Goal: Transaction & Acquisition: Purchase product/service

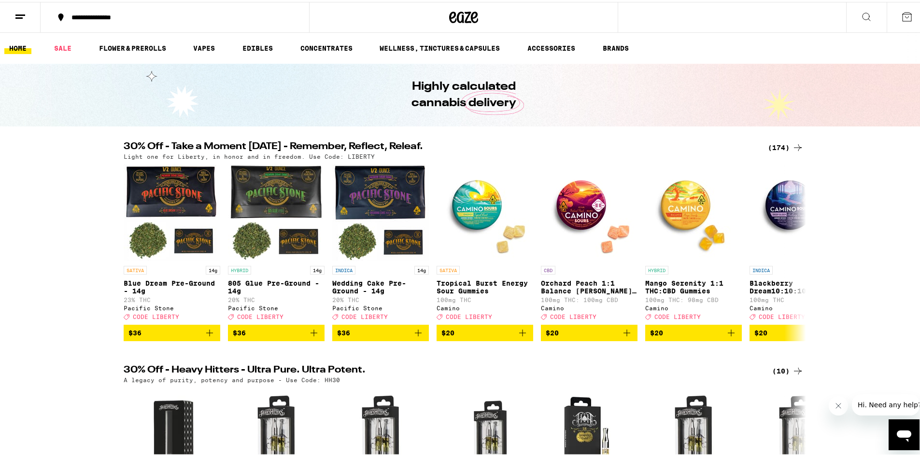
click at [787, 154] on div "Light one for Liberty, in honor and in freedom. Use Code: LIBERTY" at bounding box center [464, 155] width 680 height 6
click at [794, 145] on icon at bounding box center [798, 146] width 12 height 12
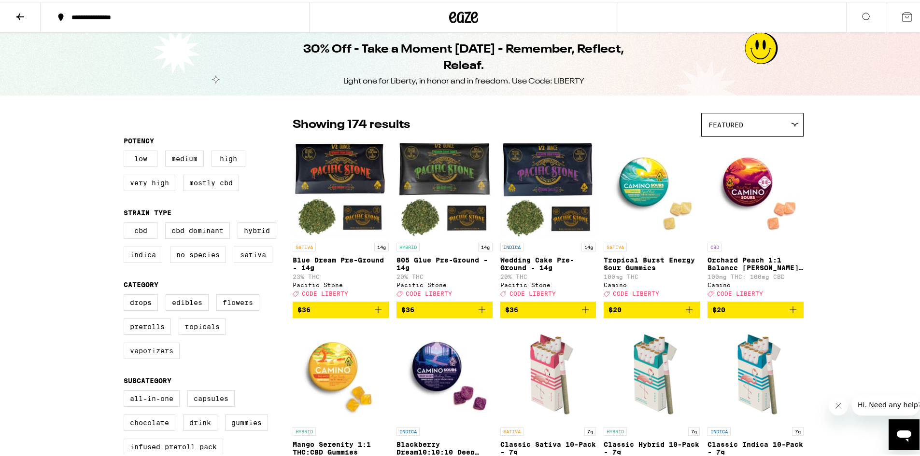
click at [161, 357] on label "Vaporizers" at bounding box center [152, 349] width 56 height 16
click at [126, 294] on input "Vaporizers" at bounding box center [126, 294] width 0 height 0
checkbox input "true"
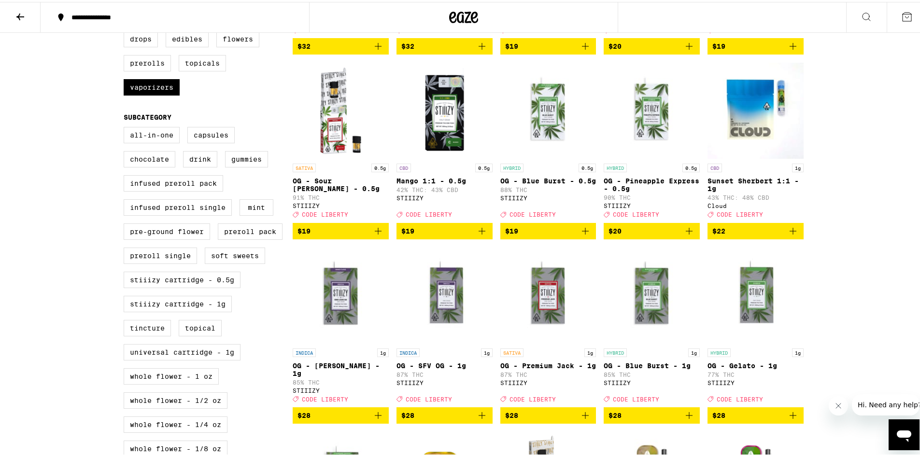
scroll to position [290, 0]
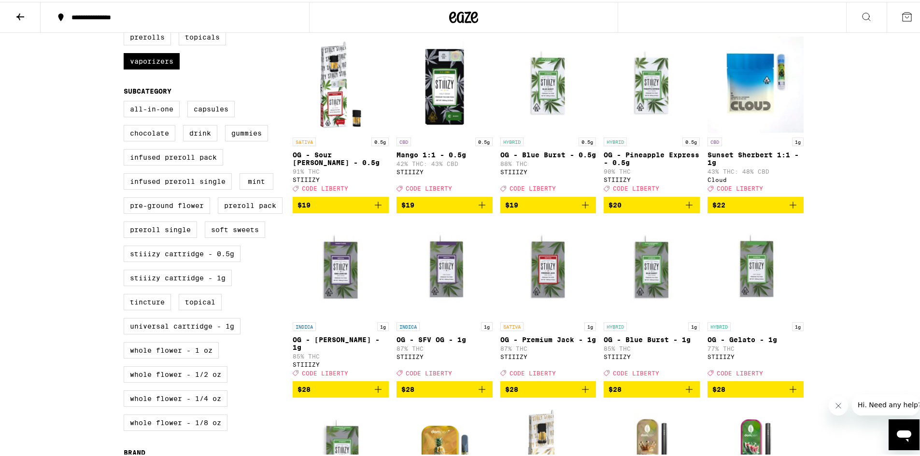
click at [377, 393] on icon "Add to bag" at bounding box center [378, 388] width 12 height 12
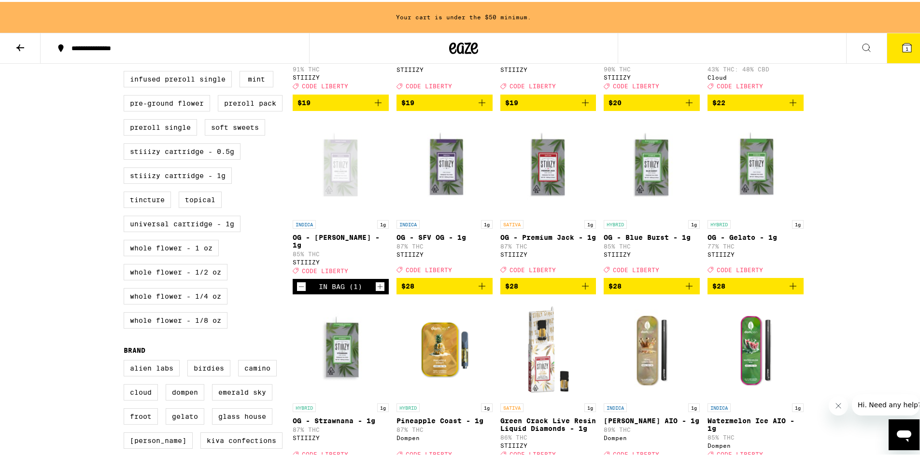
scroll to position [417, 0]
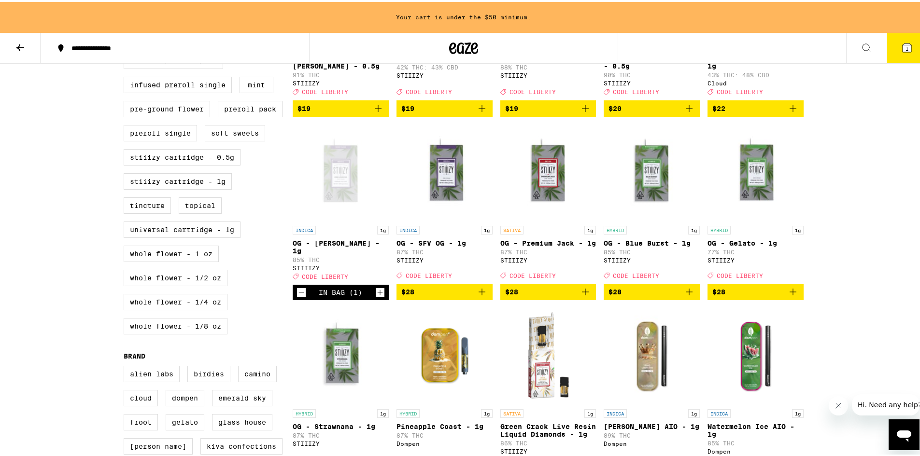
click at [692, 298] on button "$28" at bounding box center [651, 290] width 96 height 16
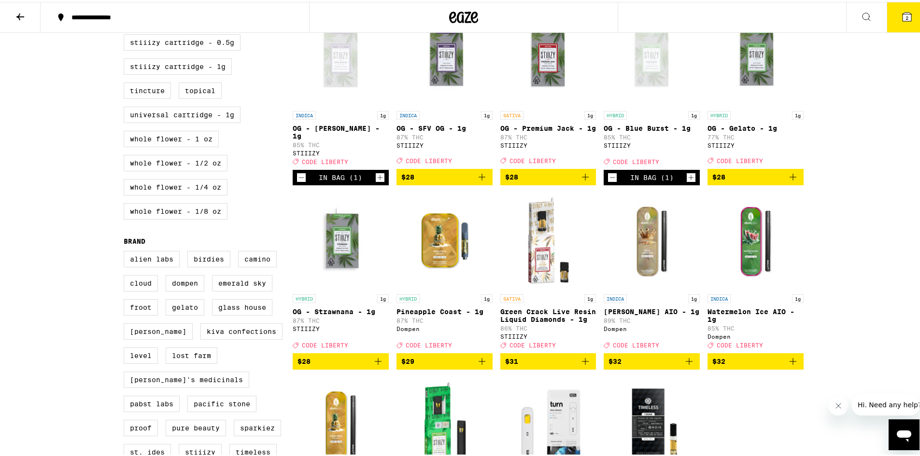
scroll to position [338, 0]
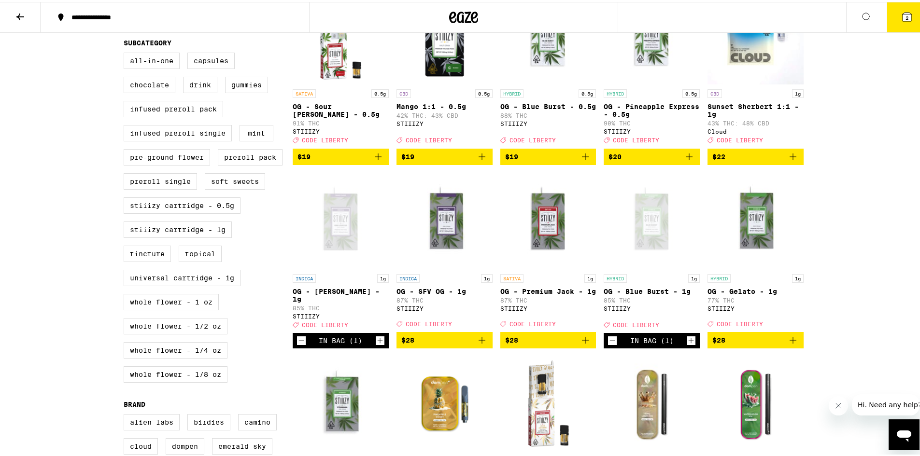
click at [904, 27] on button "2" at bounding box center [906, 15] width 41 height 30
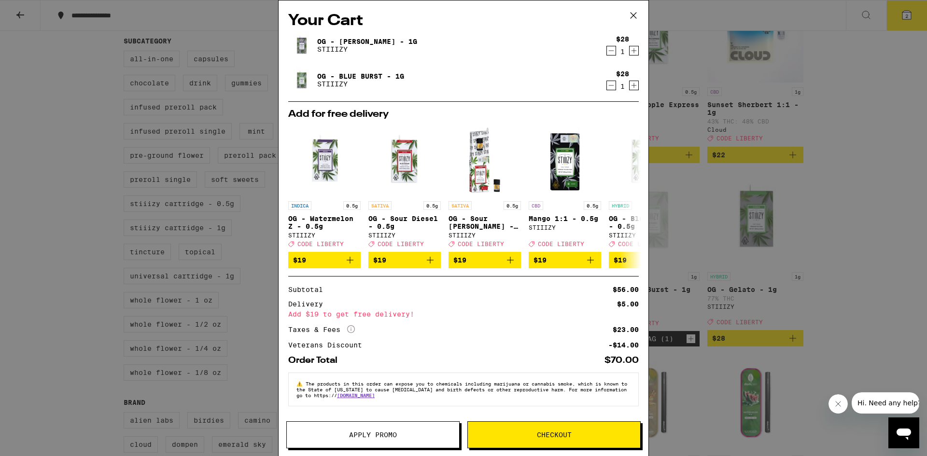
drag, startPoint x: 837, startPoint y: 404, endPoint x: 1650, endPoint y: 793, distance: 901.4
click at [837, 404] on icon "Close message from company" at bounding box center [838, 404] width 8 height 8
click at [819, 395] on div "Your Cart OG - [PERSON_NAME] - 1g STIIIZY $28 1 OG - Blue Burst - 1g STIIIZY $2…" at bounding box center [463, 228] width 927 height 456
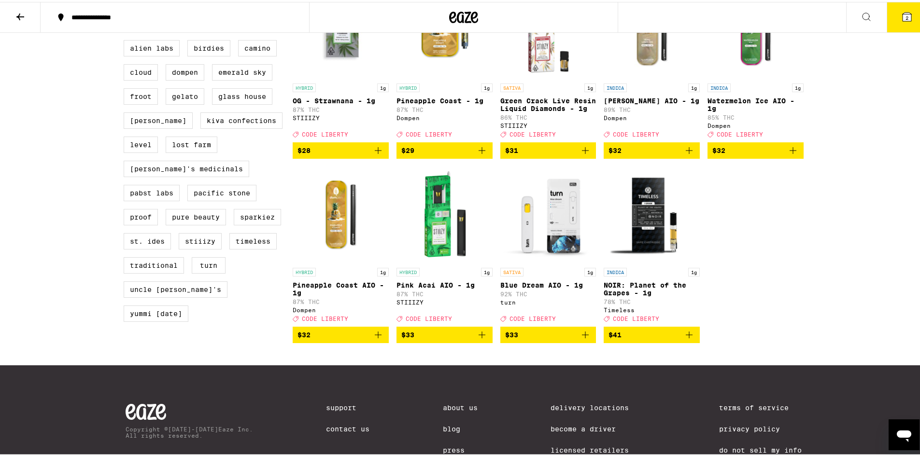
scroll to position [724, 0]
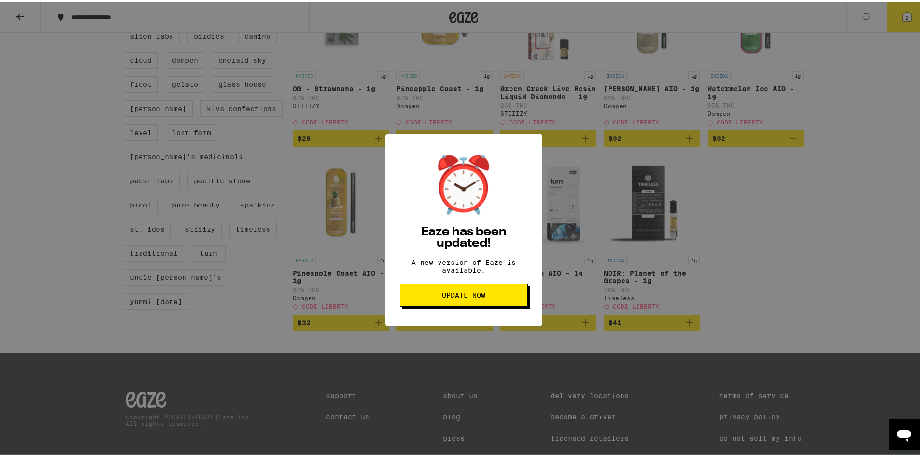
click at [500, 305] on button "Update Now" at bounding box center [464, 293] width 128 height 23
click at [467, 297] on span "Update Now" at bounding box center [463, 293] width 43 height 7
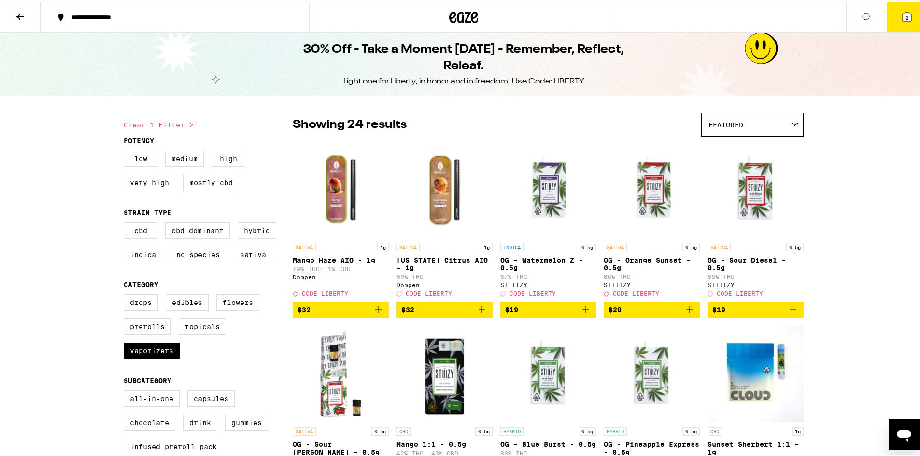
click at [886, 26] on button "2" at bounding box center [906, 15] width 41 height 30
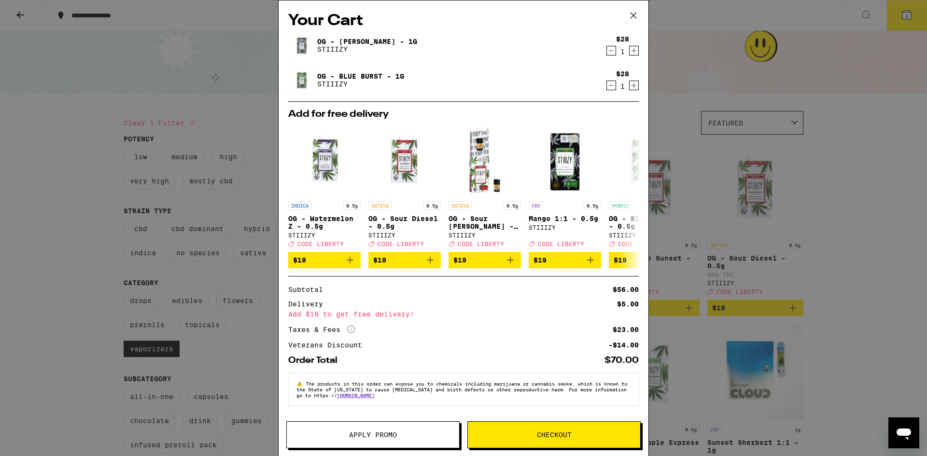
click at [635, 16] on icon at bounding box center [633, 15] width 14 height 14
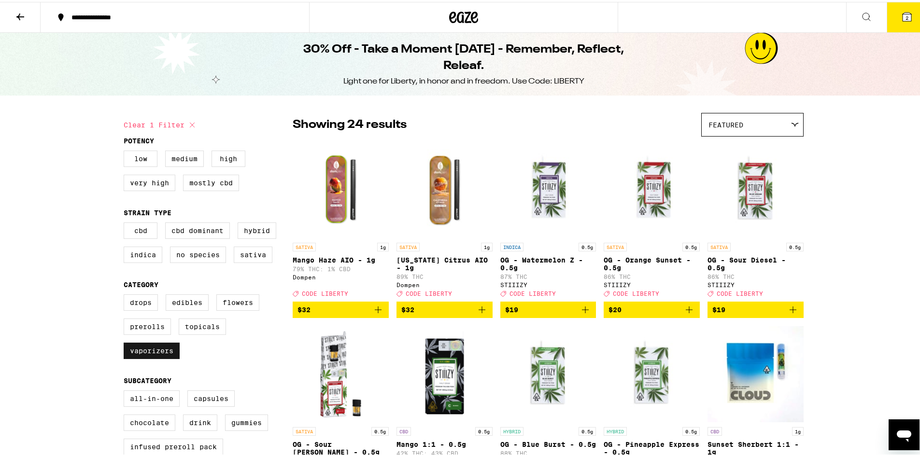
click at [161, 352] on label "Vaporizers" at bounding box center [152, 349] width 56 height 16
click at [126, 294] on input "Vaporizers" at bounding box center [126, 294] width 0 height 0
checkbox input "false"
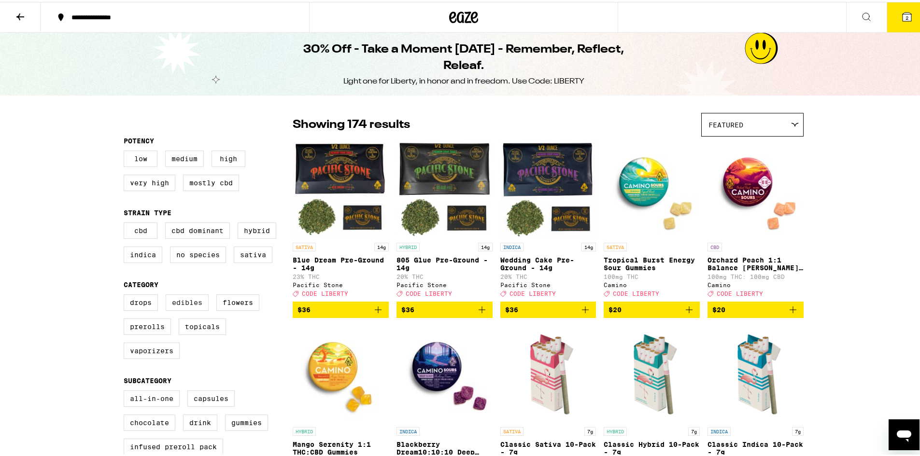
click at [174, 309] on label "Edibles" at bounding box center [187, 301] width 43 height 16
click at [126, 294] on input "Edibles" at bounding box center [126, 294] width 0 height 0
checkbox input "true"
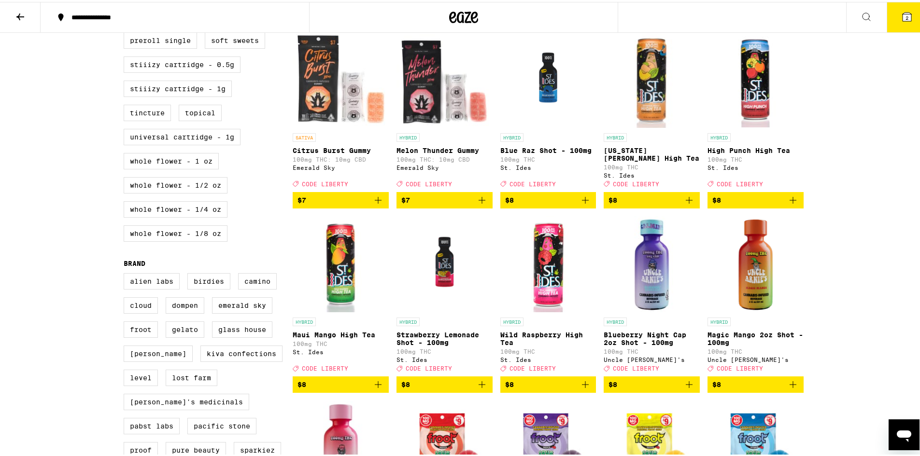
scroll to position [483, 0]
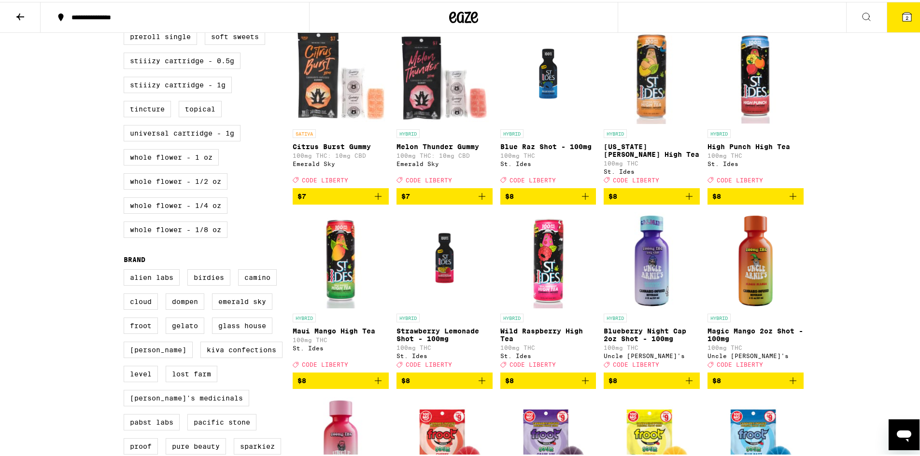
click at [787, 200] on icon "Add to bag" at bounding box center [793, 195] width 12 height 12
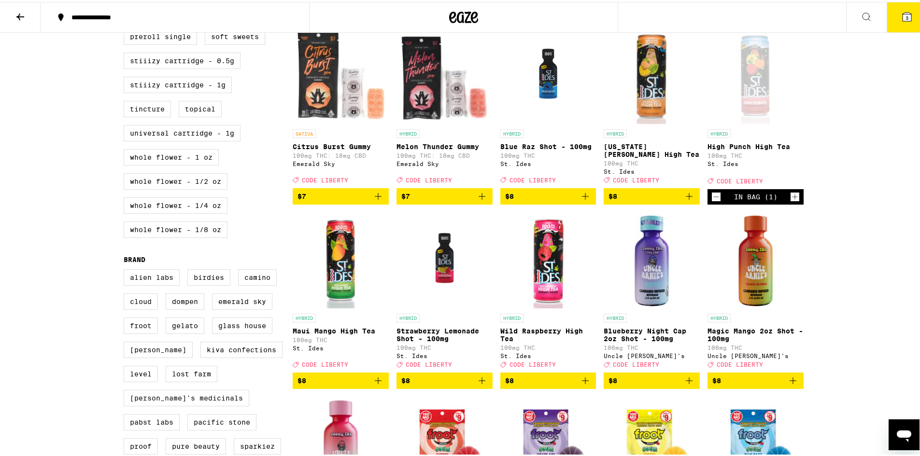
click at [792, 201] on icon "Increment" at bounding box center [794, 195] width 9 height 12
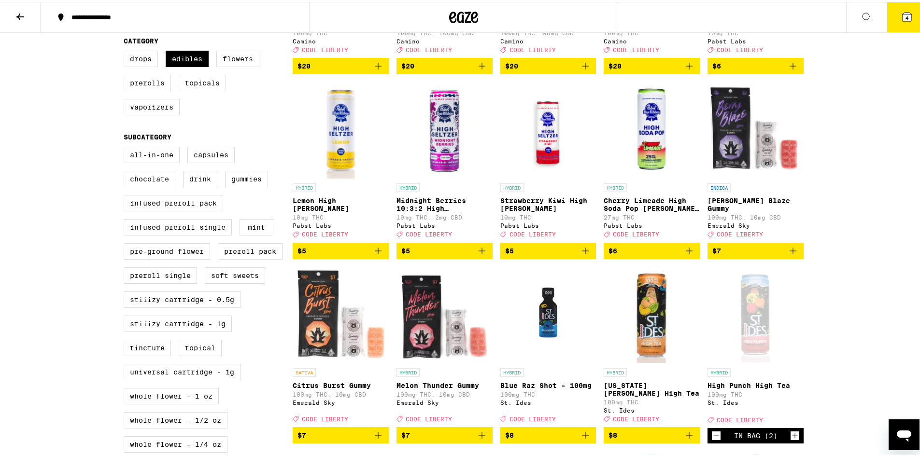
scroll to position [241, 0]
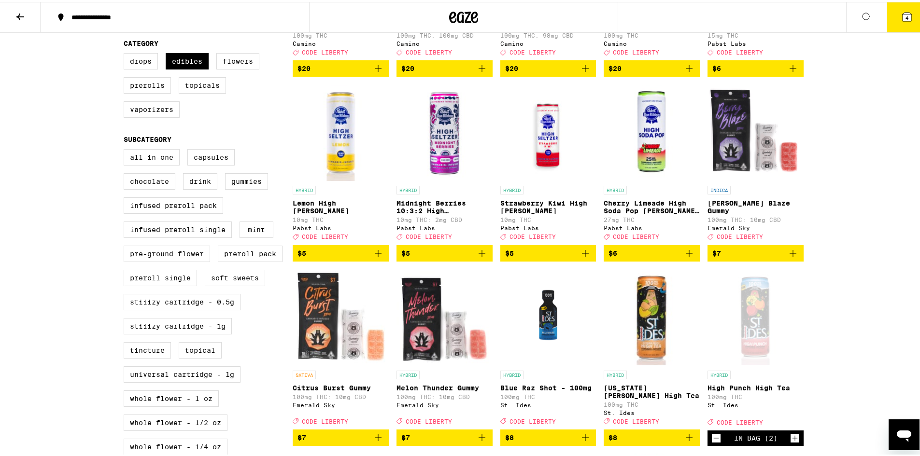
click at [780, 257] on span "$7" at bounding box center [755, 252] width 86 height 12
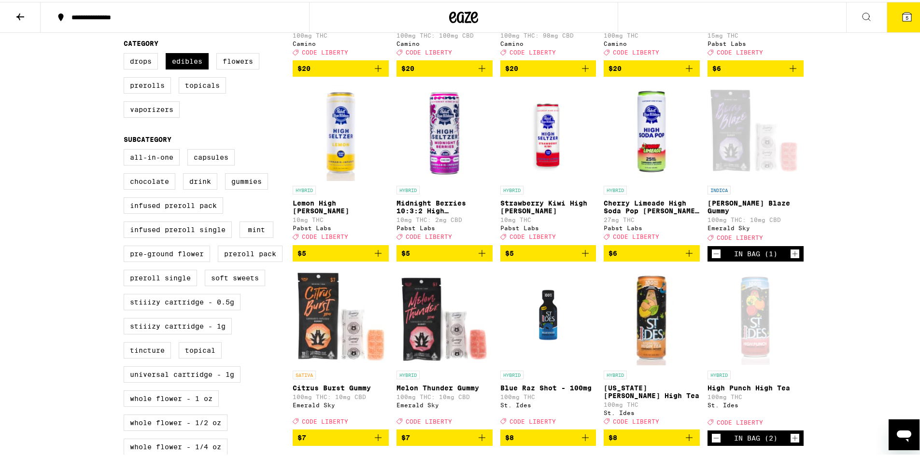
click at [790, 258] on icon "Increment" at bounding box center [794, 252] width 9 height 12
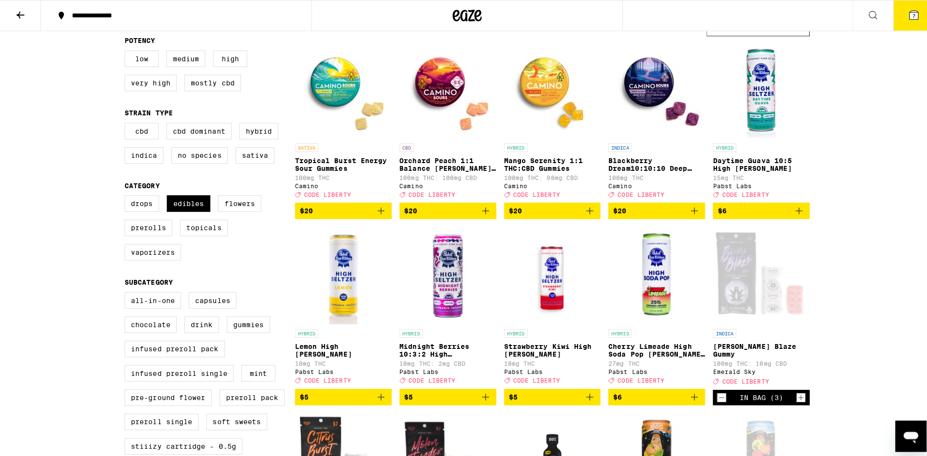
scroll to position [97, 0]
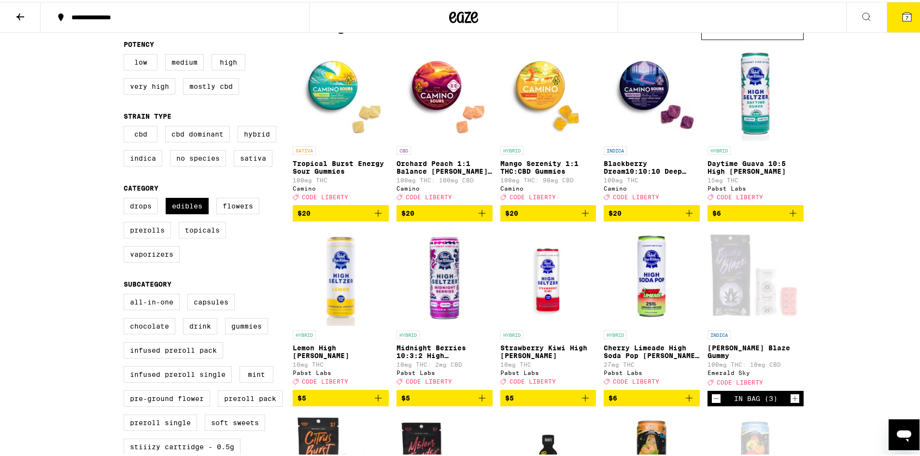
click at [890, 22] on button "7" at bounding box center [906, 15] width 41 height 30
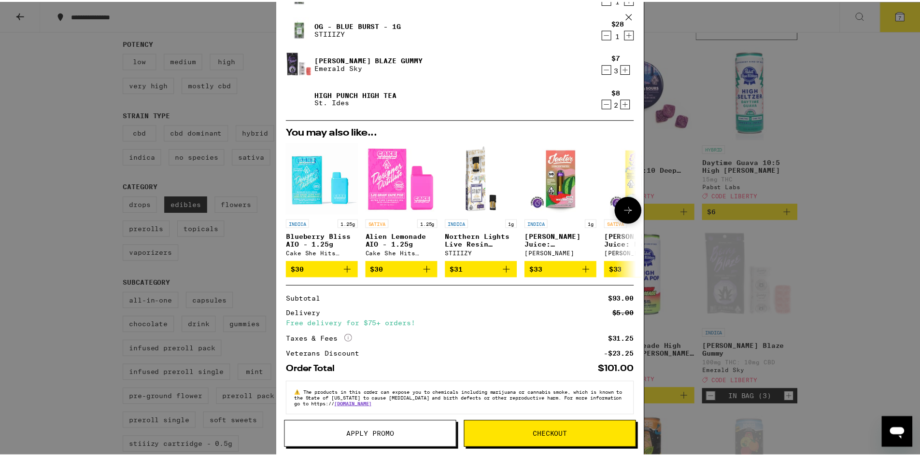
scroll to position [63, 0]
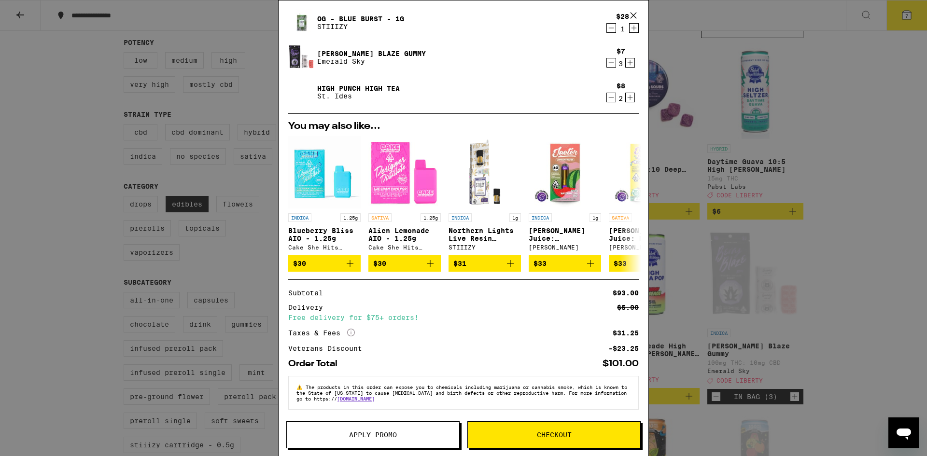
click at [397, 429] on button "Apply Promo" at bounding box center [372, 434] width 173 height 27
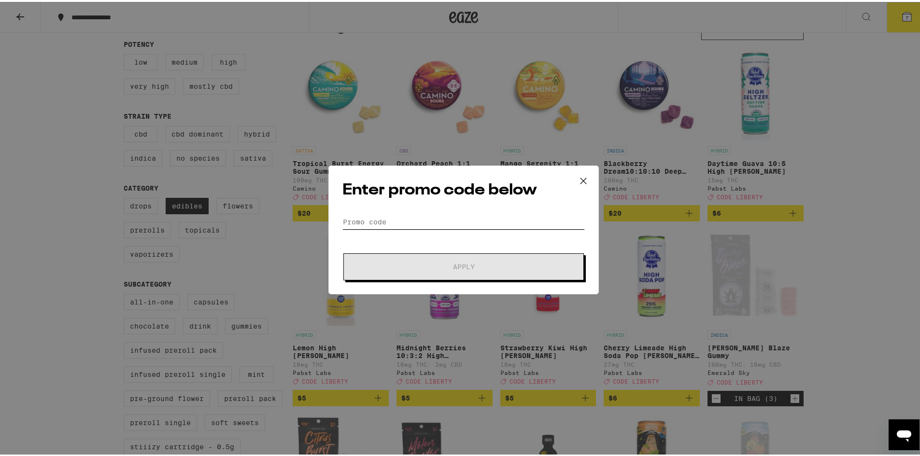
click at [419, 223] on input "Promo Code" at bounding box center [463, 220] width 242 height 14
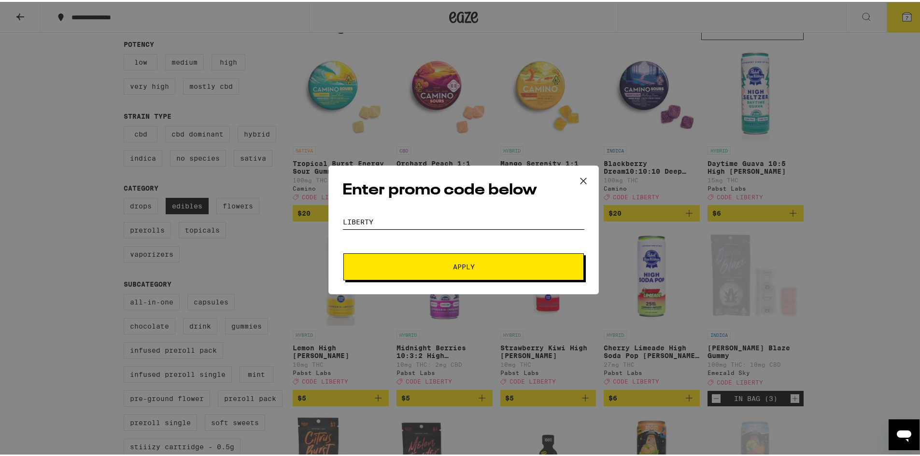
type input "Liberty"
click at [414, 274] on button "Apply" at bounding box center [463, 264] width 240 height 27
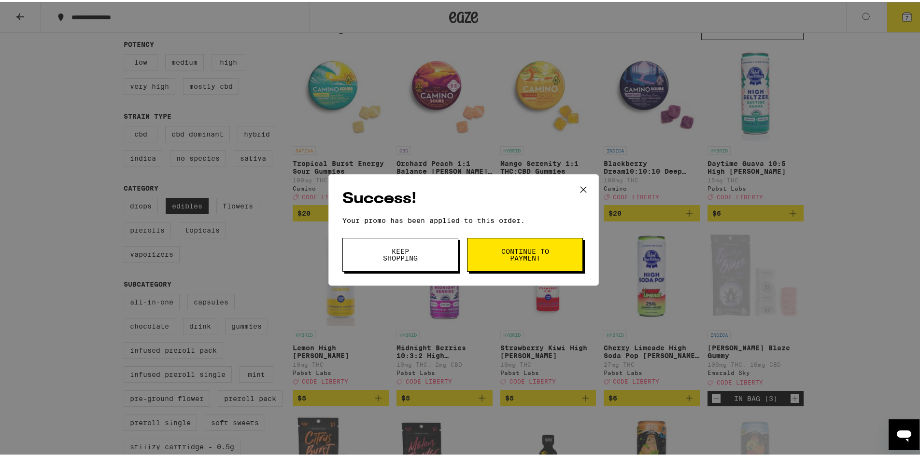
click at [481, 262] on button "Continue to payment" at bounding box center [525, 253] width 116 height 34
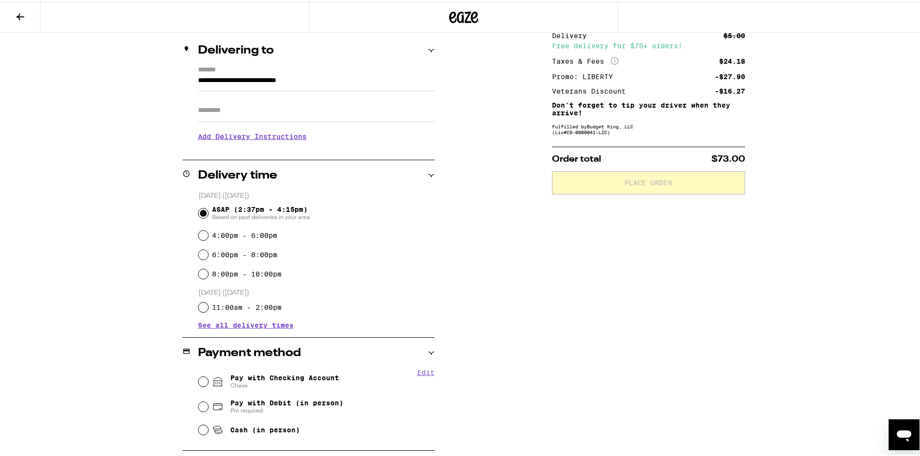
scroll to position [145, 0]
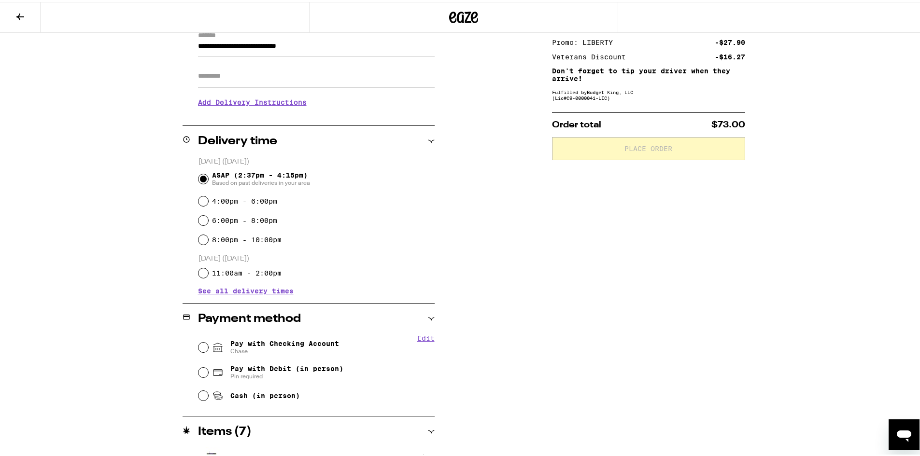
click at [265, 340] on span "Pay with Checking Account Chase" at bounding box center [284, 345] width 109 height 15
click at [208, 341] on input "Pay with Checking Account Chase" at bounding box center [203, 346] width 10 height 10
radio input "true"
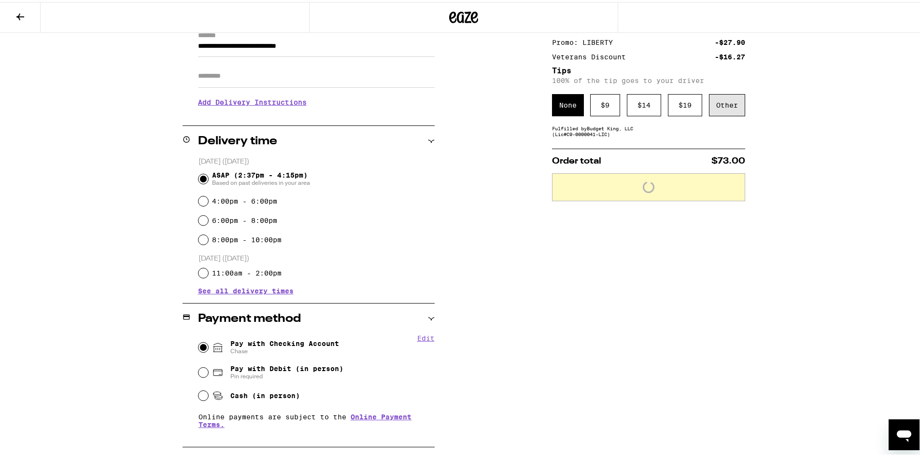
click at [718, 109] on div "Other" at bounding box center [727, 103] width 36 height 22
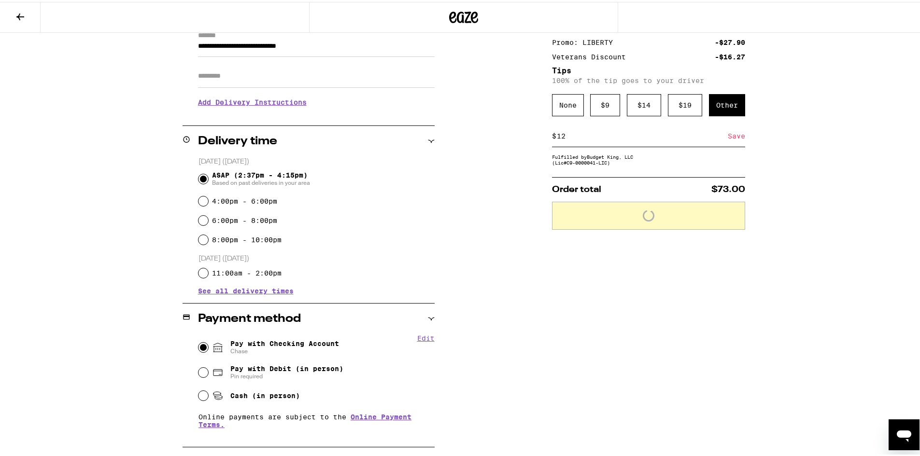
type input "12"
click at [727, 136] on div "Save" at bounding box center [735, 134] width 17 height 21
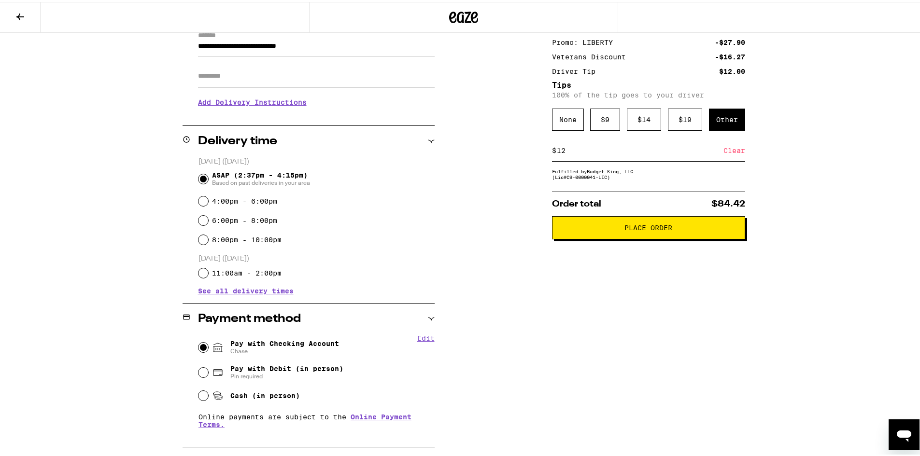
click at [785, 268] on div "**********" at bounding box center [463, 294] width 695 height 644
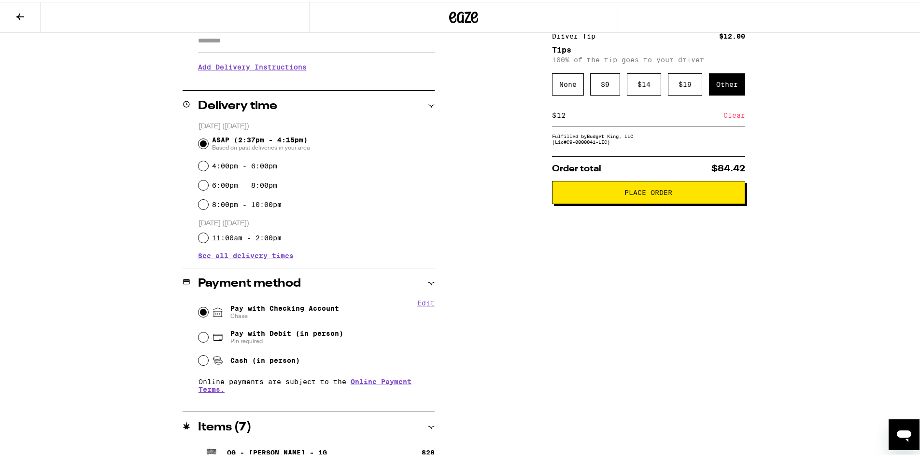
scroll to position [160, 0]
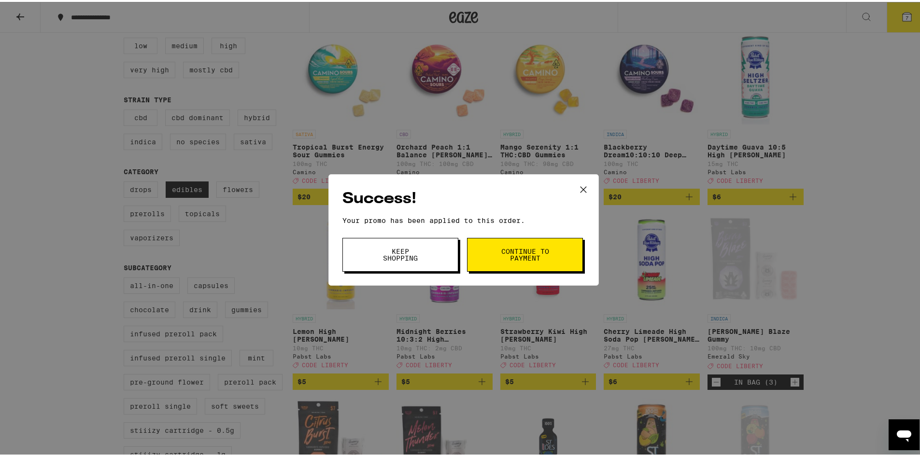
scroll to position [64, 0]
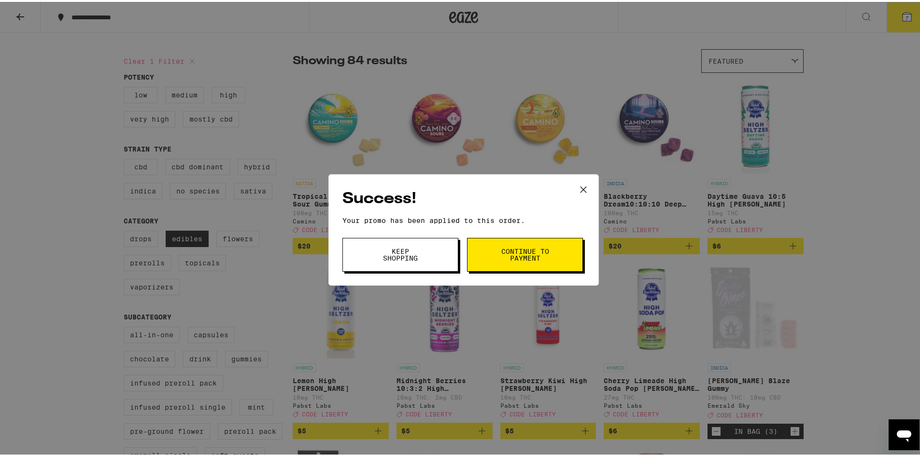
click at [421, 247] on button "Keep Shopping" at bounding box center [400, 253] width 116 height 34
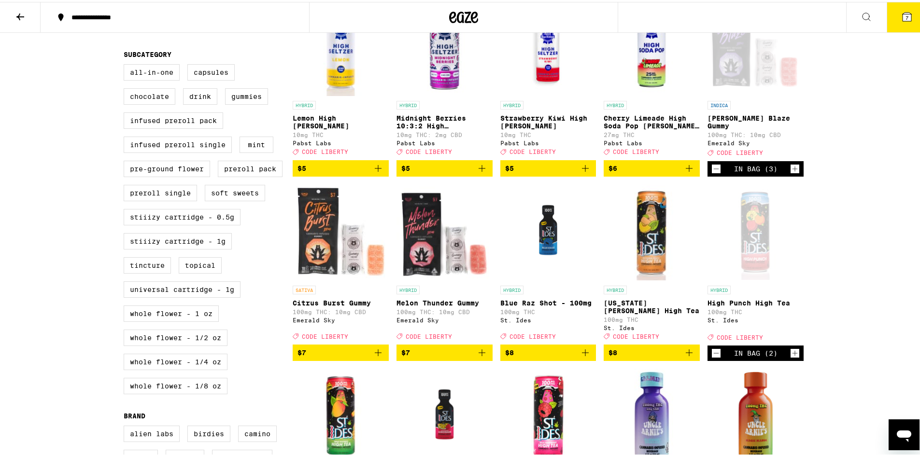
scroll to position [160, 0]
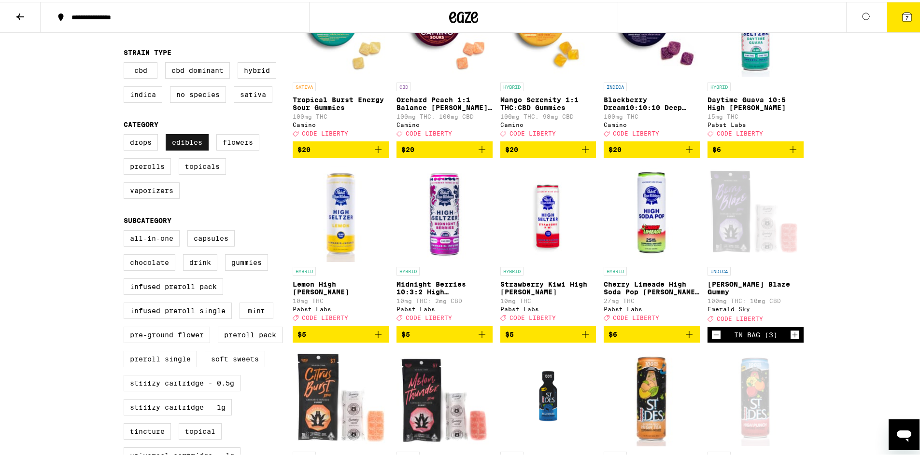
click at [190, 145] on label "Edibles" at bounding box center [187, 140] width 43 height 16
click at [126, 134] on input "Edibles" at bounding box center [126, 134] width 0 height 0
checkbox input "false"
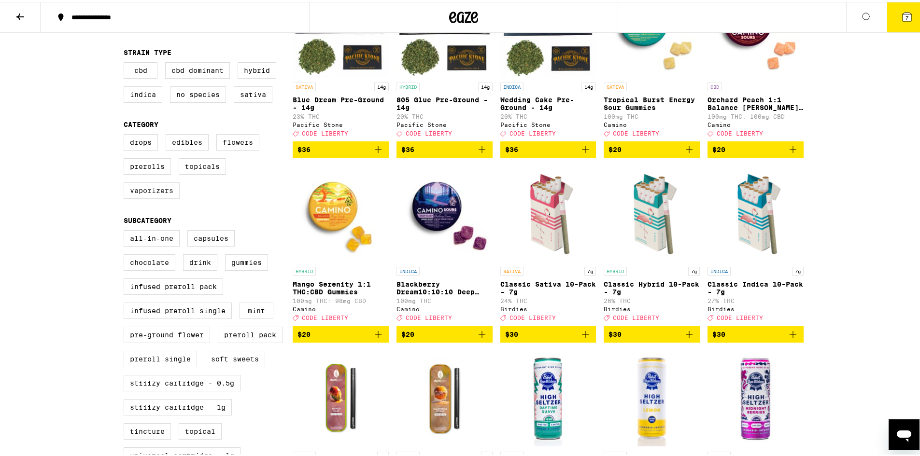
click at [144, 196] on label "Vaporizers" at bounding box center [152, 189] width 56 height 16
click at [126, 134] on input "Vaporizers" at bounding box center [126, 134] width 0 height 0
checkbox input "true"
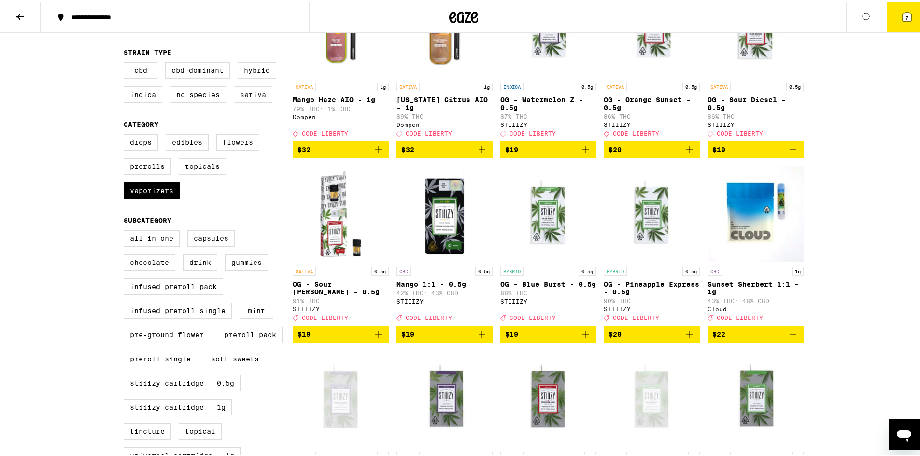
click at [250, 101] on label "Sativa" at bounding box center [253, 92] width 39 height 16
click at [126, 62] on input "Sativa" at bounding box center [126, 62] width 0 height 0
checkbox input "true"
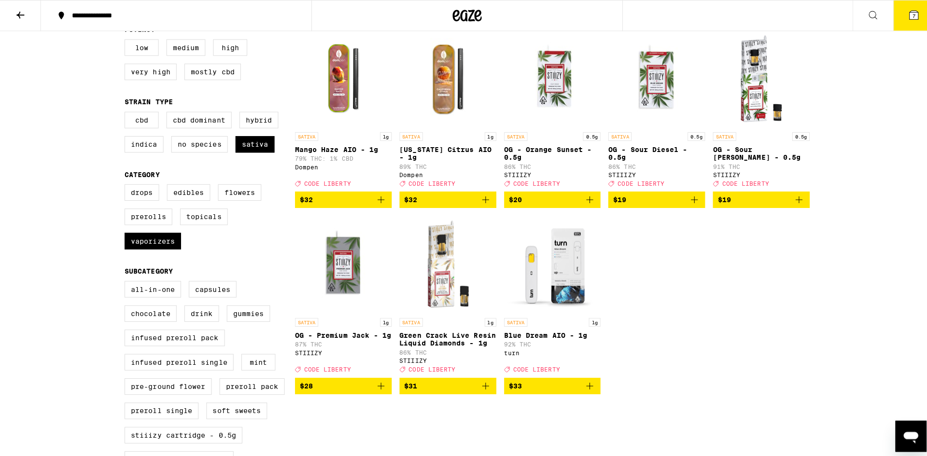
scroll to position [112, 0]
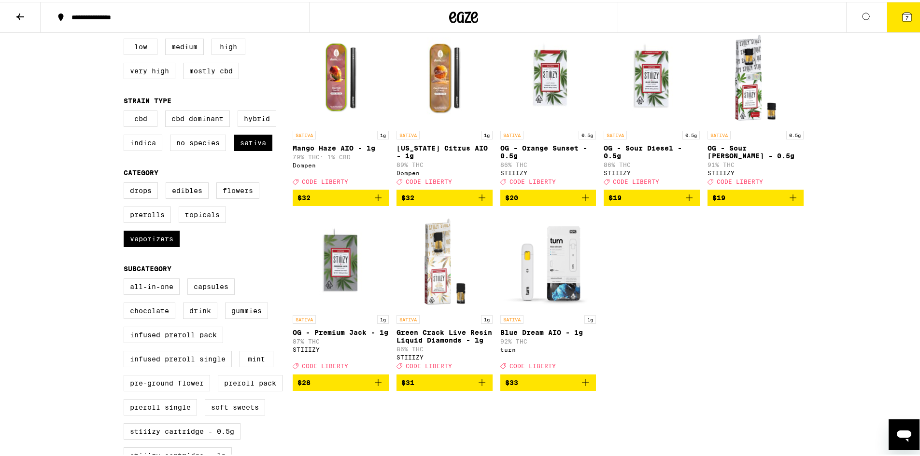
click at [374, 387] on icon "Add to bag" at bounding box center [378, 381] width 12 height 12
click at [901, 11] on icon at bounding box center [907, 15] width 12 height 12
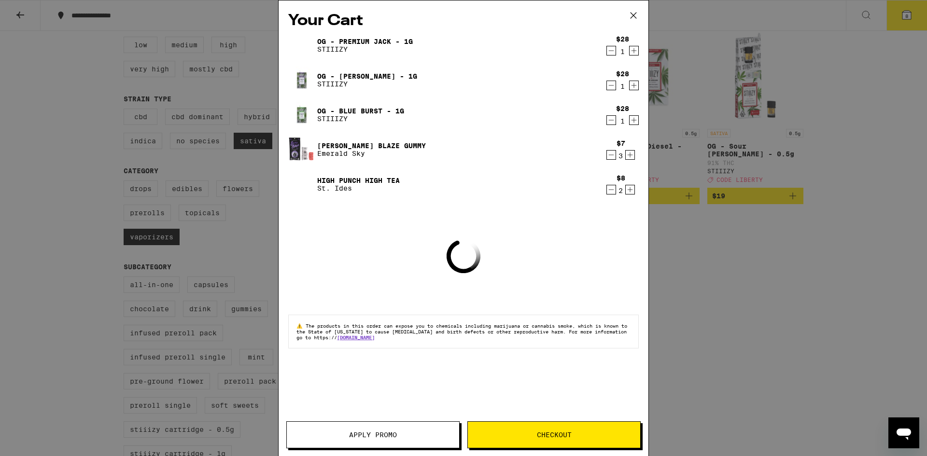
click at [523, 441] on button "Checkout" at bounding box center [553, 434] width 173 height 27
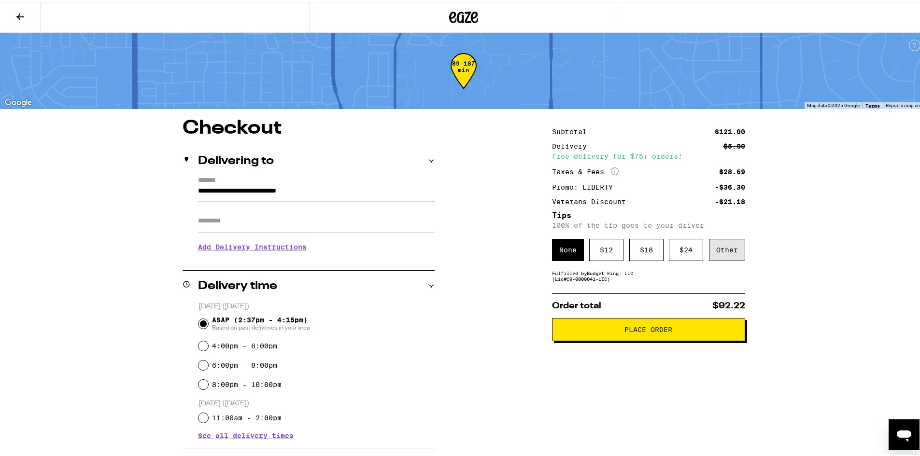
click at [716, 247] on div "Other" at bounding box center [727, 248] width 36 height 22
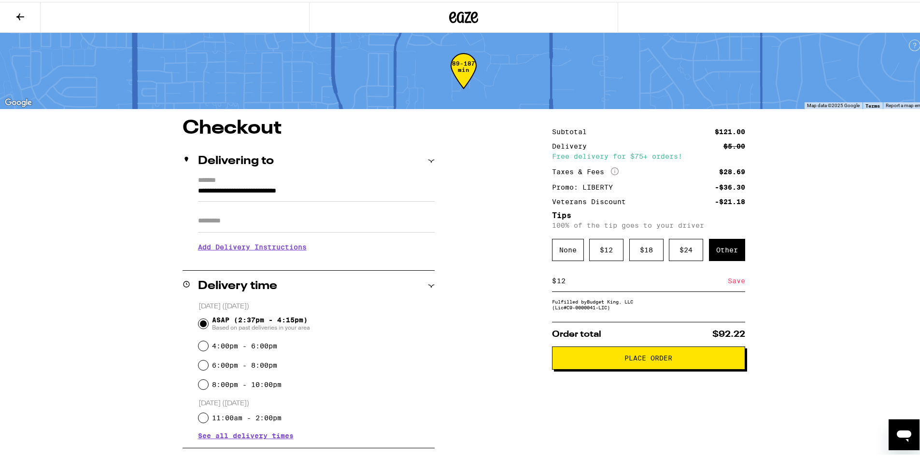
type input "12"
click at [733, 280] on div "Save" at bounding box center [735, 278] width 17 height 21
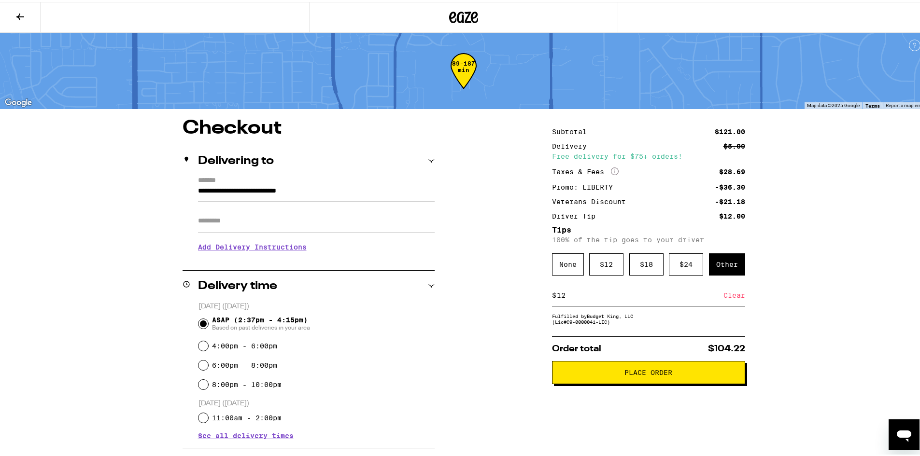
click at [614, 370] on button "Place Order" at bounding box center [648, 370] width 193 height 23
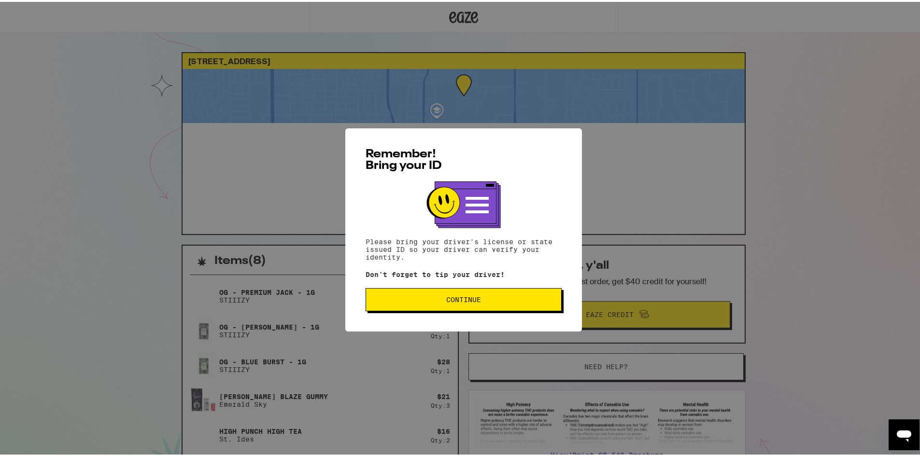
click at [403, 296] on button "Continue" at bounding box center [463, 297] width 196 height 23
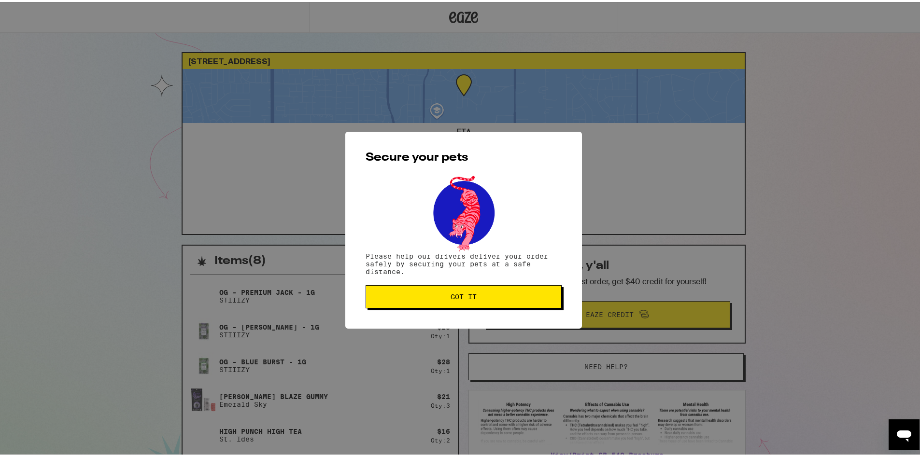
click at [401, 293] on span "Got it" at bounding box center [464, 295] width 180 height 7
